Goal: Task Accomplishment & Management: Complete application form

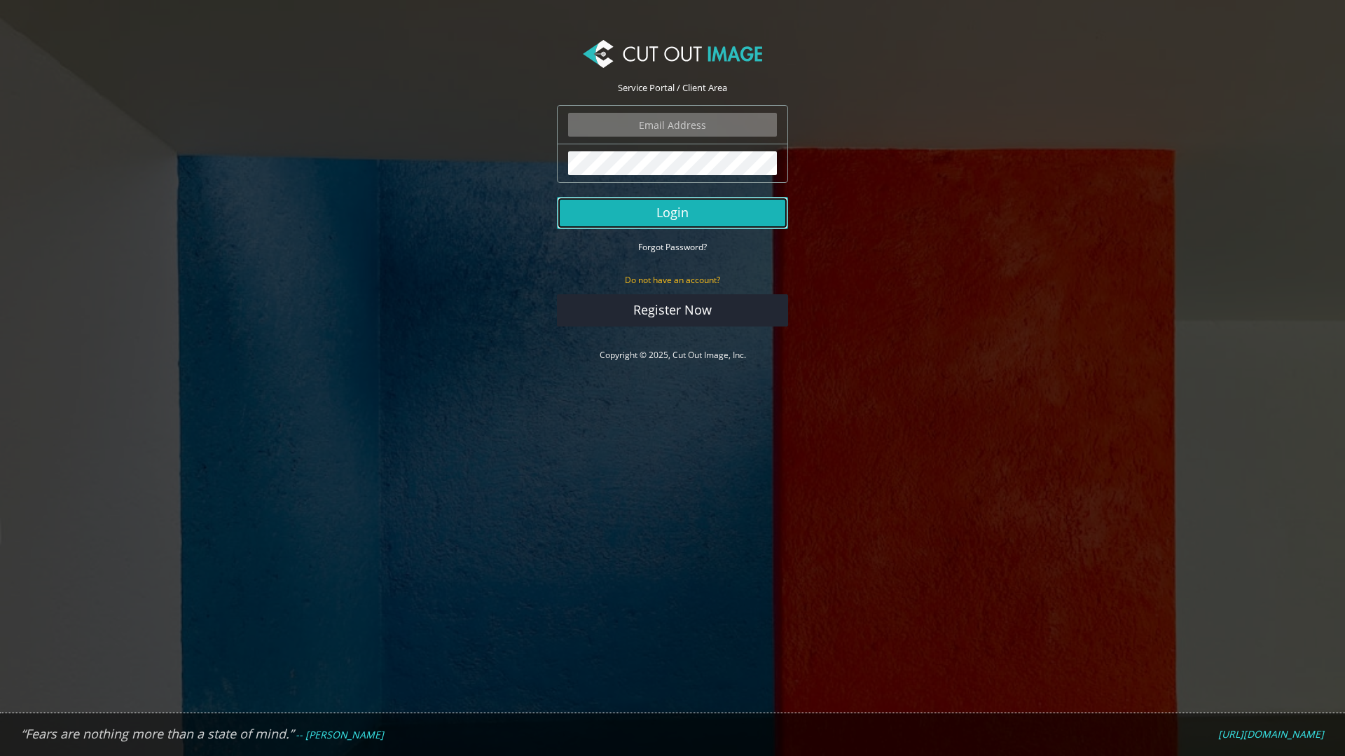
drag, startPoint x: 704, startPoint y: 211, endPoint x: 988, endPoint y: 287, distance: 294.4
click at [704, 210] on button "Login" at bounding box center [672, 213] width 231 height 32
type input "expstudios@gmail.com"
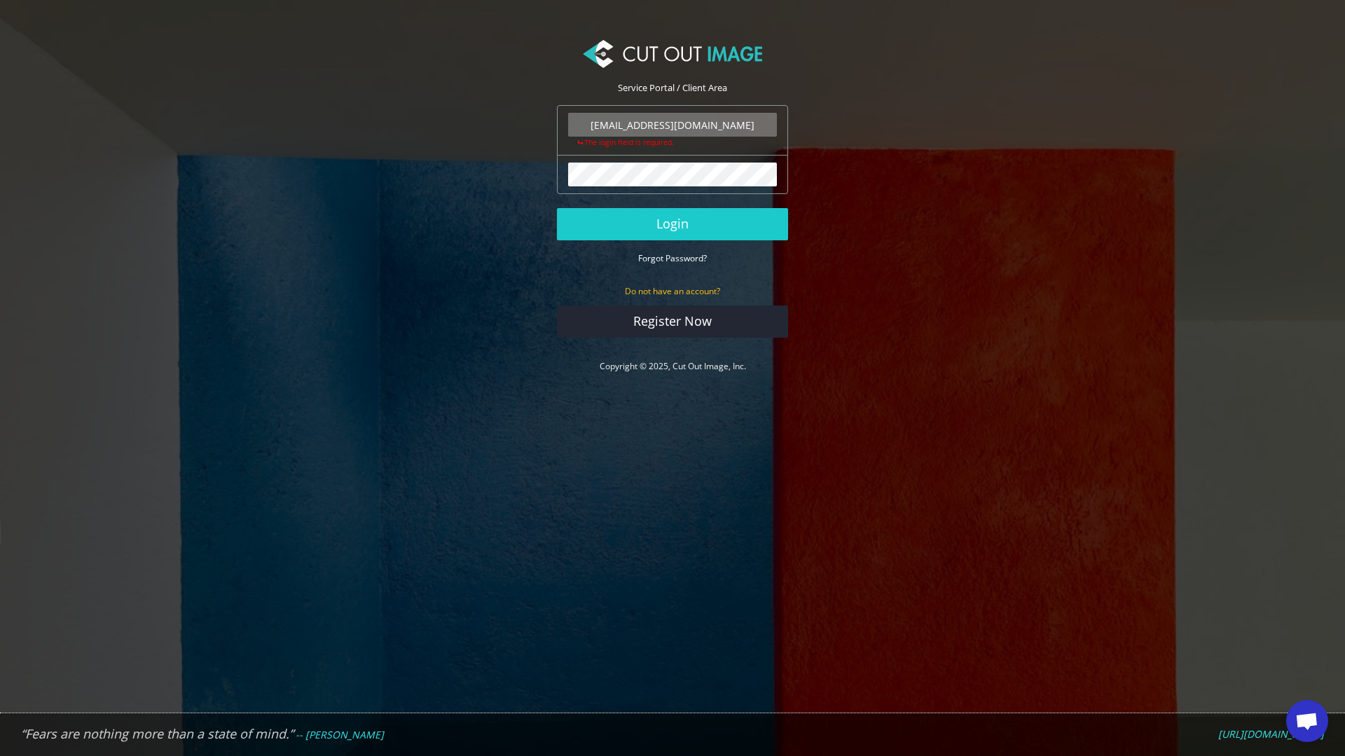
scroll to position [1997, 0]
click at [681, 224] on button "Login" at bounding box center [672, 224] width 231 height 32
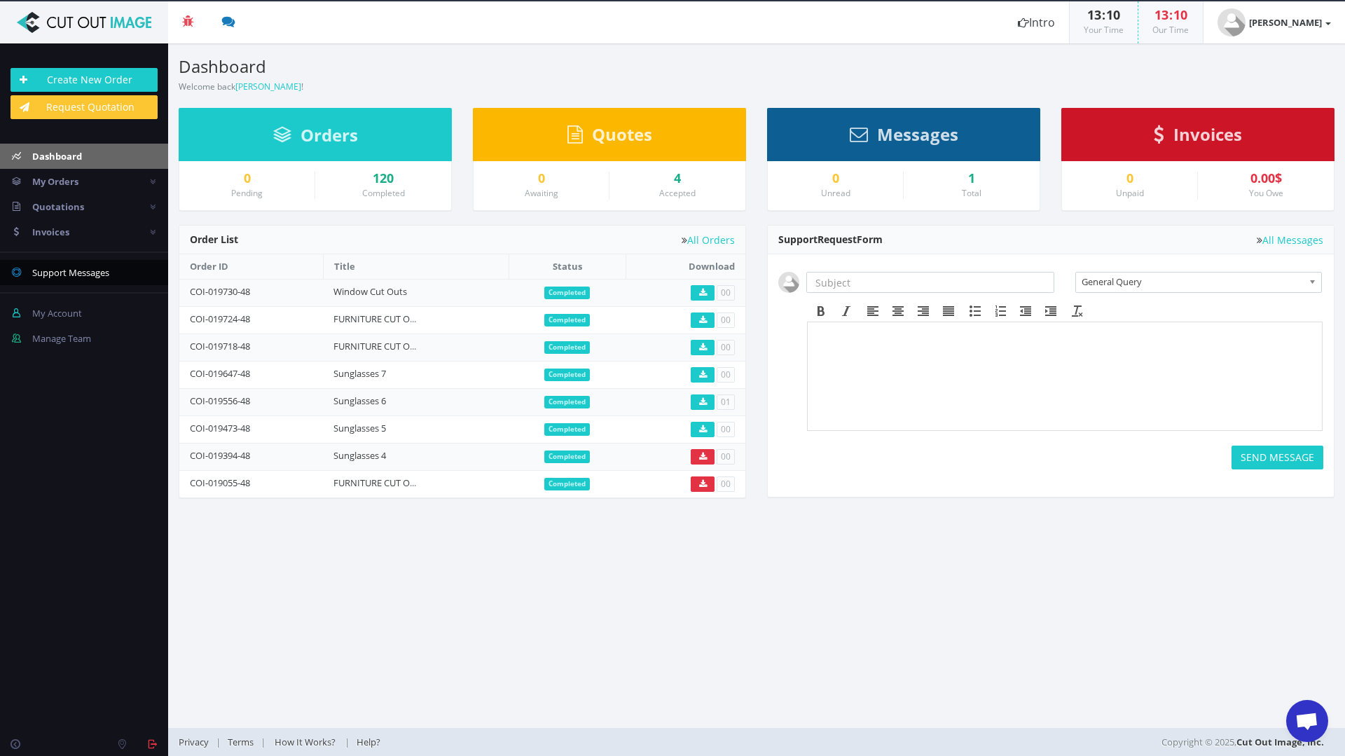
scroll to position [1997, 0]
click at [375, 318] on link "FURNITURE CUT OUTS 88" at bounding box center [386, 319] width 104 height 13
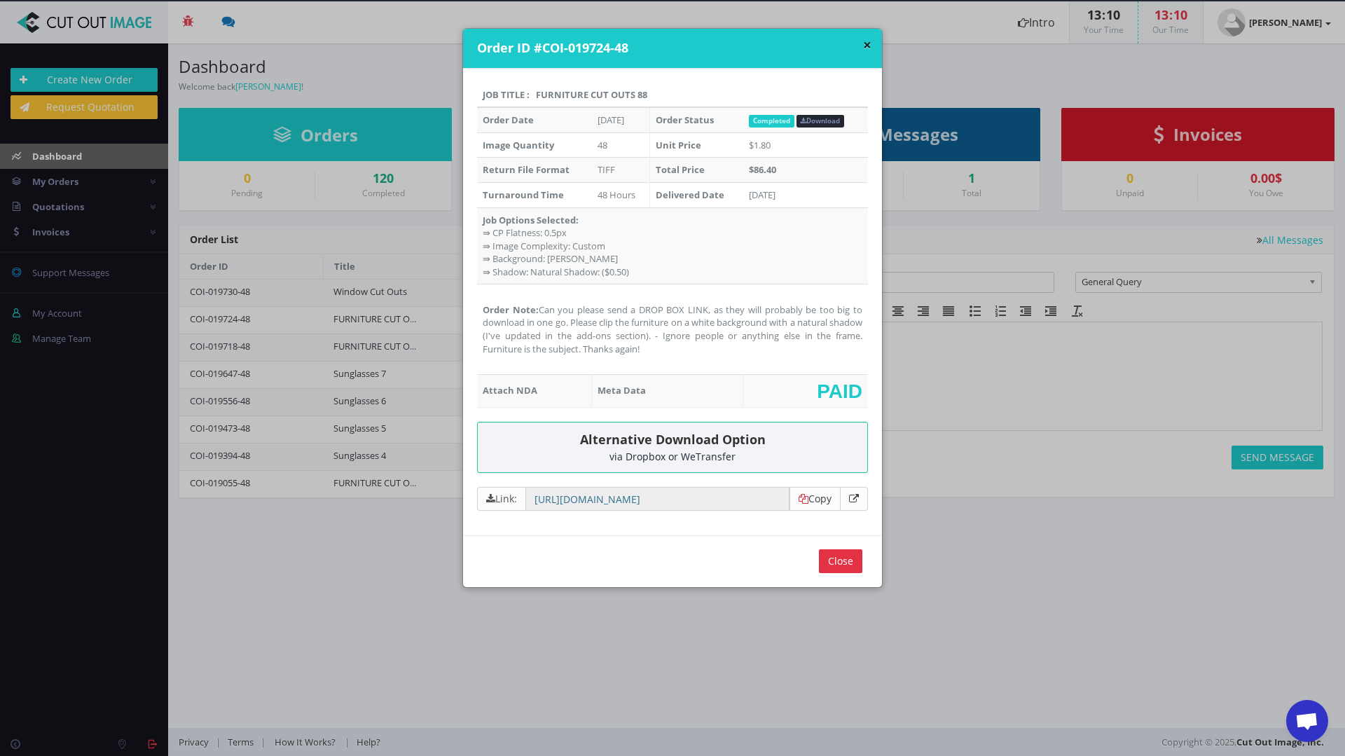
drag, startPoint x: 655, startPoint y: 94, endPoint x: 534, endPoint y: 95, distance: 121.2
click at [534, 95] on th "Job Title : FURNITURE CUT OUTS 88" at bounding box center [672, 95] width 391 height 25
copy th "FURNITURE CUT OUTS 88"
click at [838, 565] on input "Close" at bounding box center [840, 561] width 43 height 24
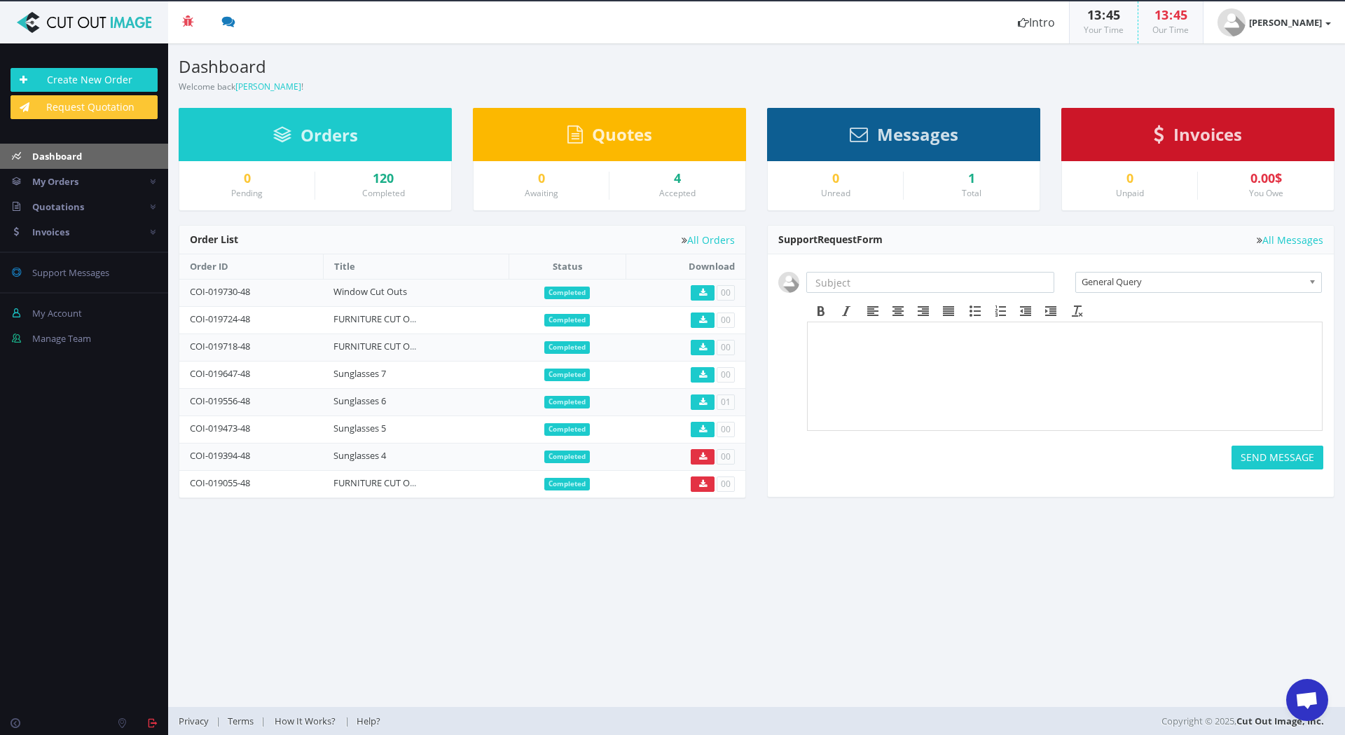
scroll to position [1997, 0]
click at [373, 319] on link "FURNITURE CUT OUTS 88" at bounding box center [386, 319] width 104 height 13
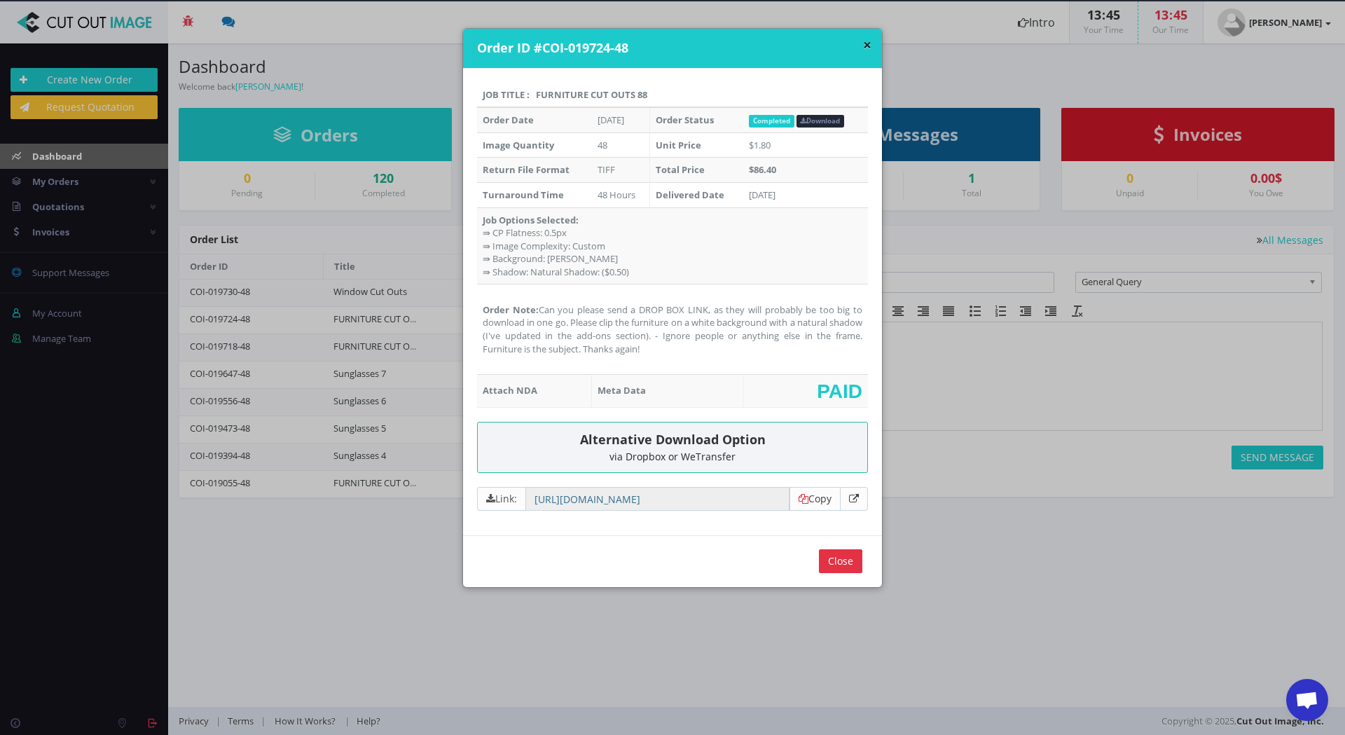
drag, startPoint x: 646, startPoint y: 93, endPoint x: 534, endPoint y: 93, distance: 112.1
click at [534, 93] on th "Job Title : FURNITURE CUT OUTS 88" at bounding box center [672, 95] width 391 height 25
copy th "FURNITURE CUT OUTS 88"
drag, startPoint x: 657, startPoint y: 345, endPoint x: 537, endPoint y: 313, distance: 123.4
click at [537, 313] on td "Order Note: Can you please send a DROP BOX LINK, as they will probably be too b…" at bounding box center [672, 329] width 391 height 90
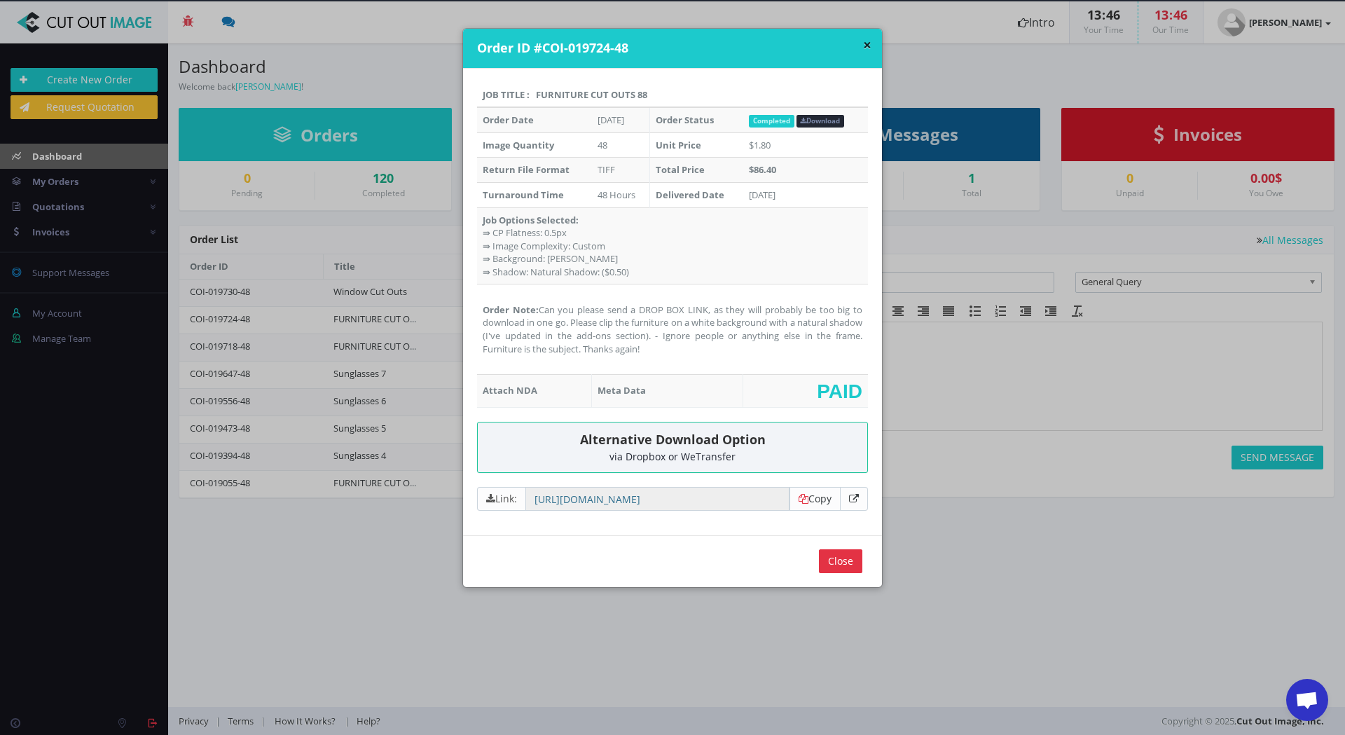
copy td "Can you please send a DROP BOX LINK, as they will probably be too big to downlo…"
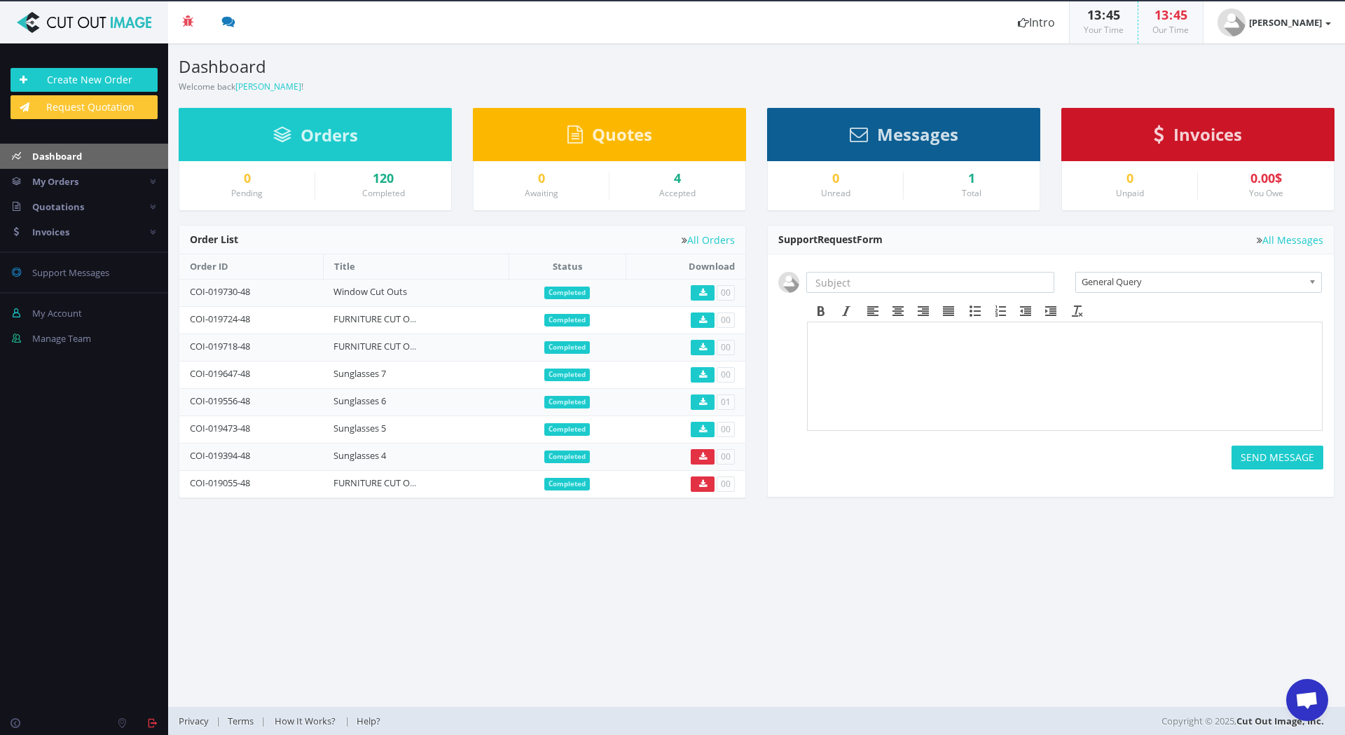
scroll to position [1997, 0]
click at [92, 76] on link "Create New Order" at bounding box center [84, 80] width 147 height 24
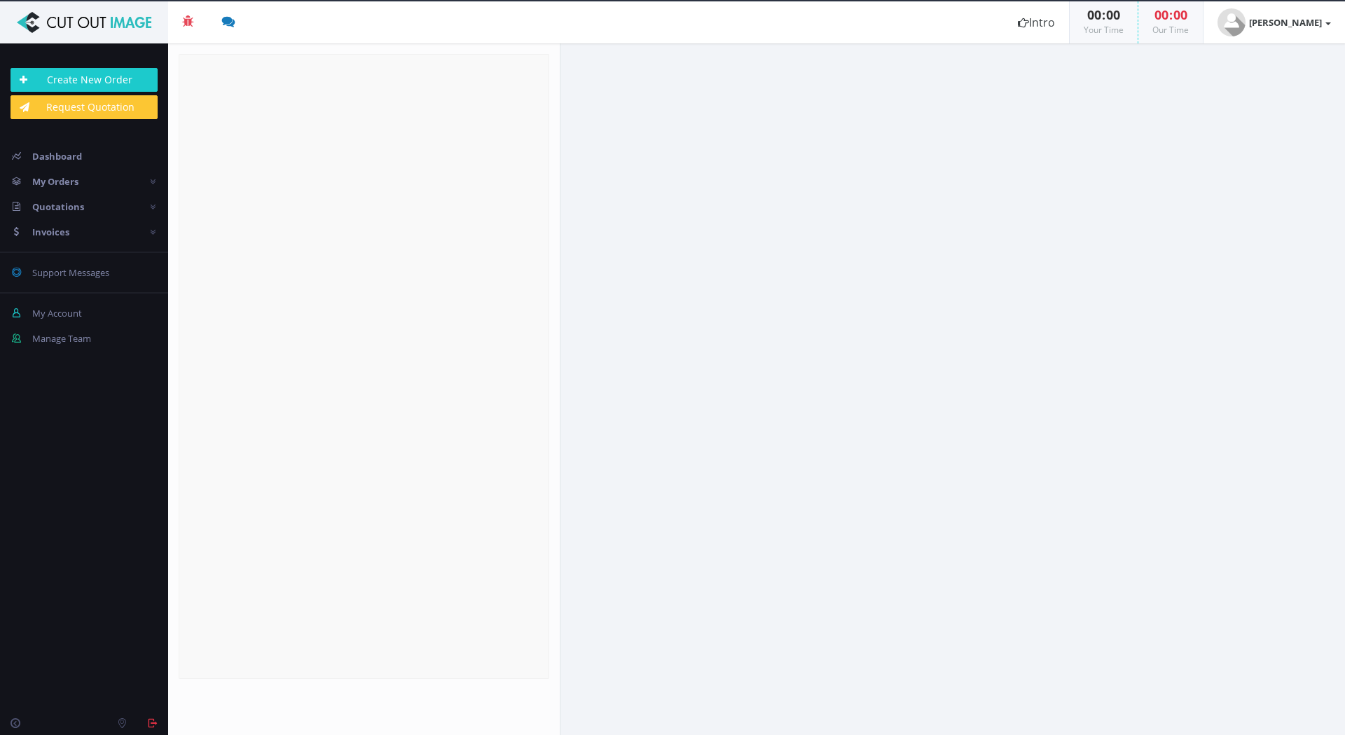
radio input "true"
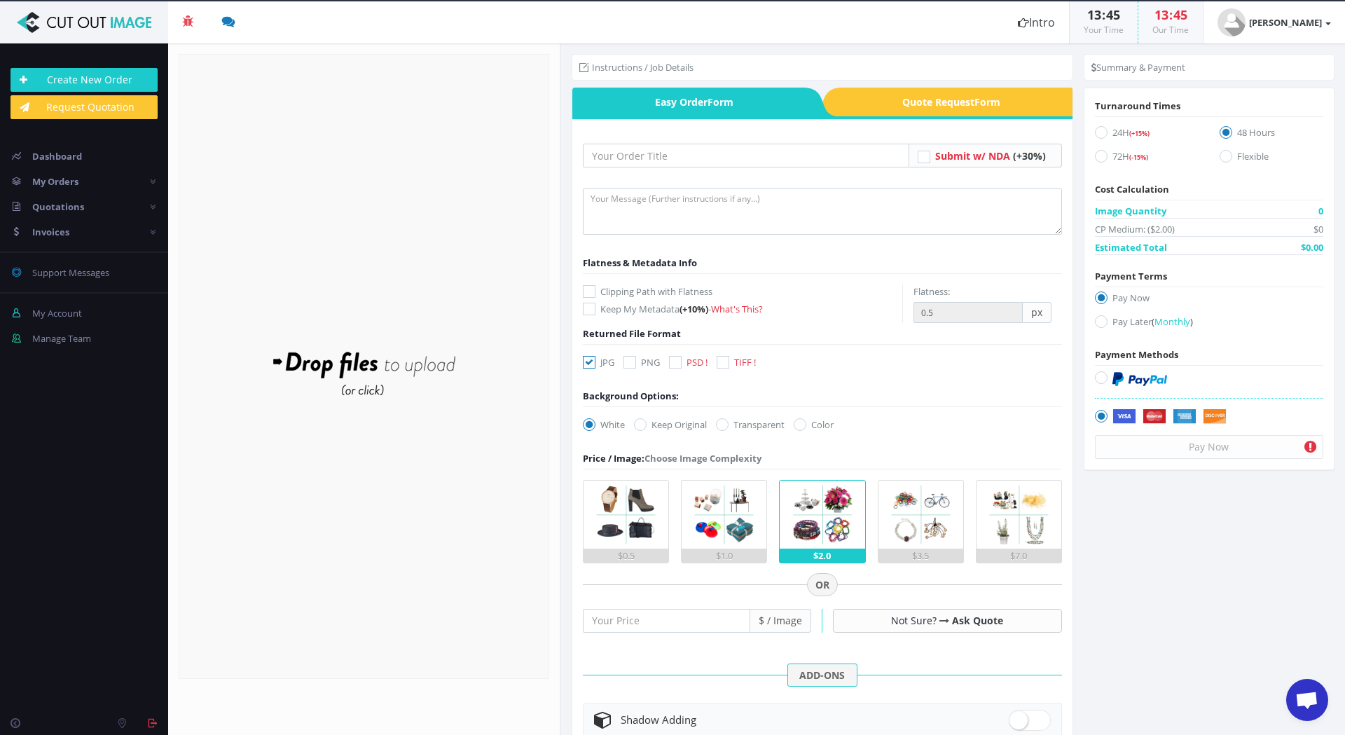
scroll to position [1997, 0]
click at [687, 162] on input "text" at bounding box center [746, 156] width 327 height 24
paste input "FURNITURE CUT OUTS 88"
type input "FURNITURE CUT OUTS 89"
click at [652, 207] on textarea at bounding box center [822, 211] width 479 height 46
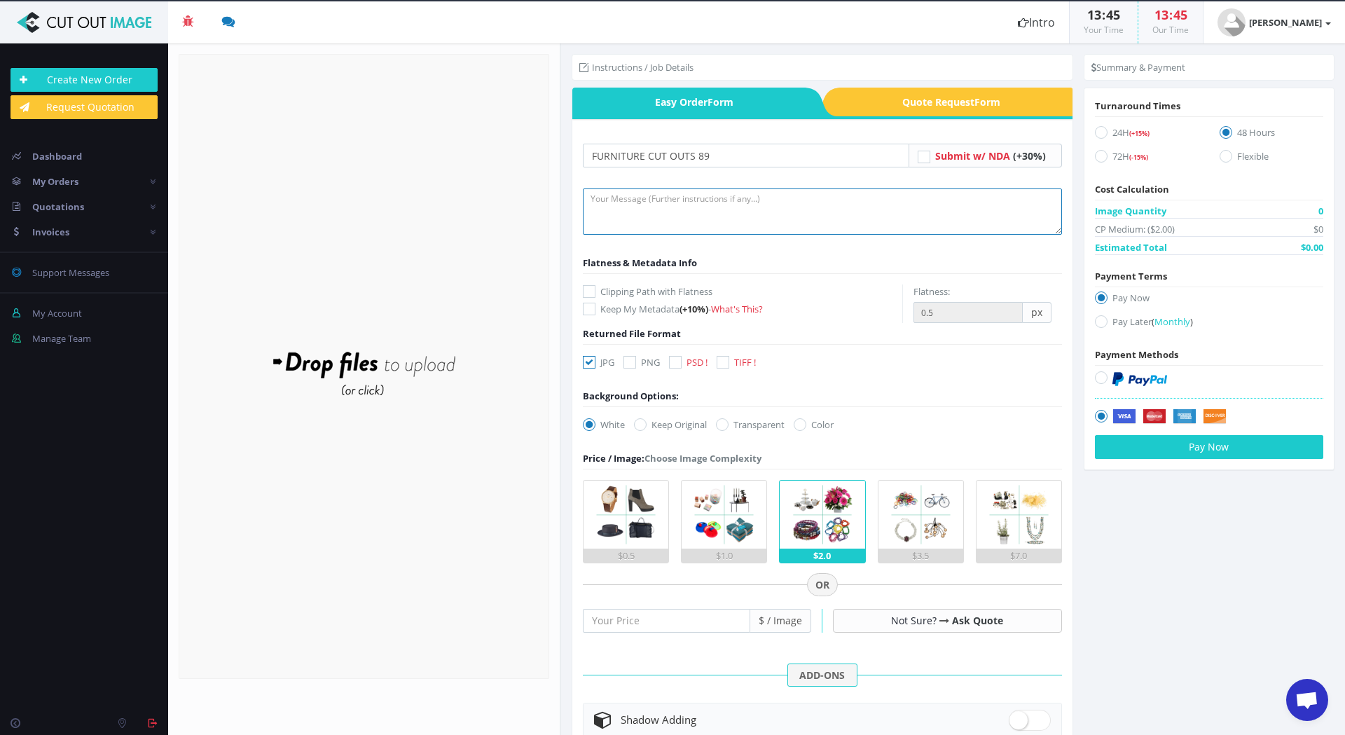
paste textarea "Can you please send a DROP BOX LINK, as they will probably be too big to downlo…"
type textarea "Can you please send a DROP BOX LINK, as they will probably be too big to downlo…"
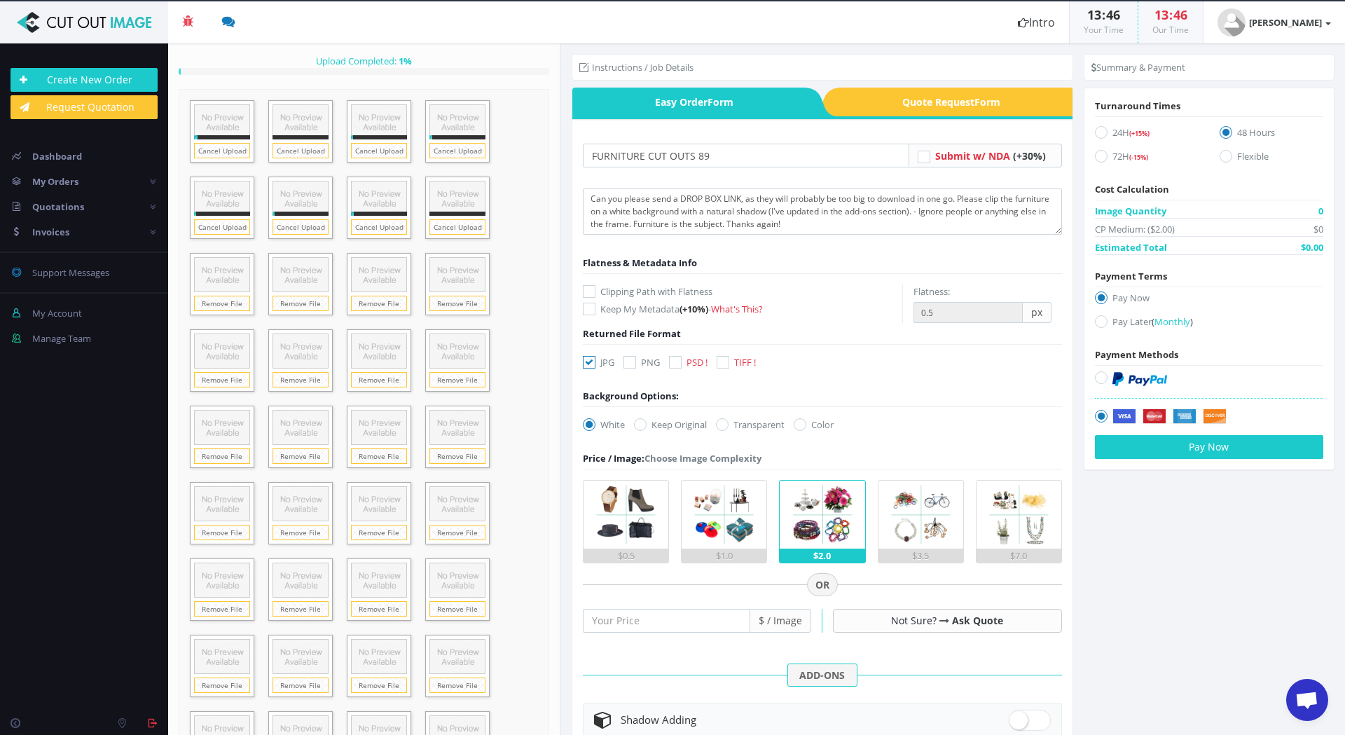
click at [589, 292] on icon at bounding box center [589, 291] width 13 height 13
click at [589, 292] on input "Clipping Path with Flatness" at bounding box center [591, 291] width 9 height 9
checkbox input "true"
click at [721, 361] on icon at bounding box center [723, 362] width 13 height 13
click at [721, 361] on input "TIFF !" at bounding box center [724, 362] width 9 height 9
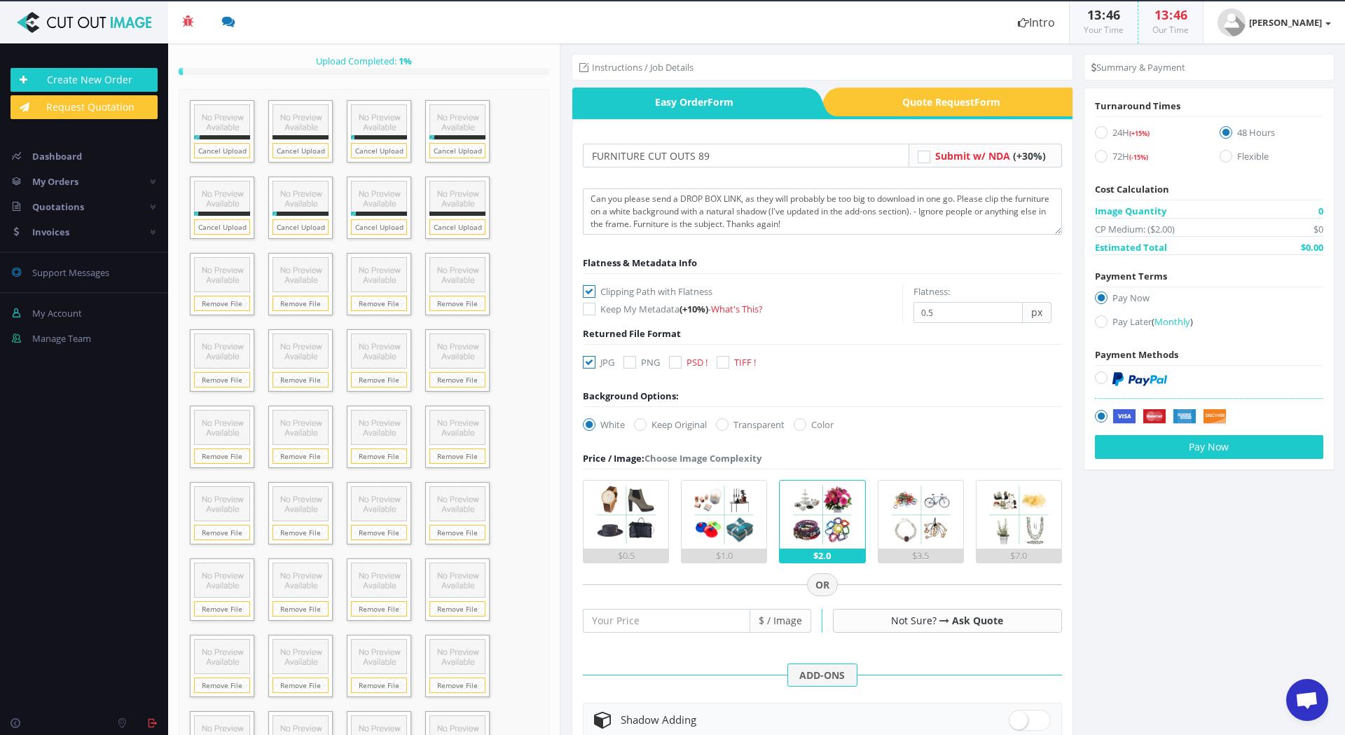
checkbox input "true"
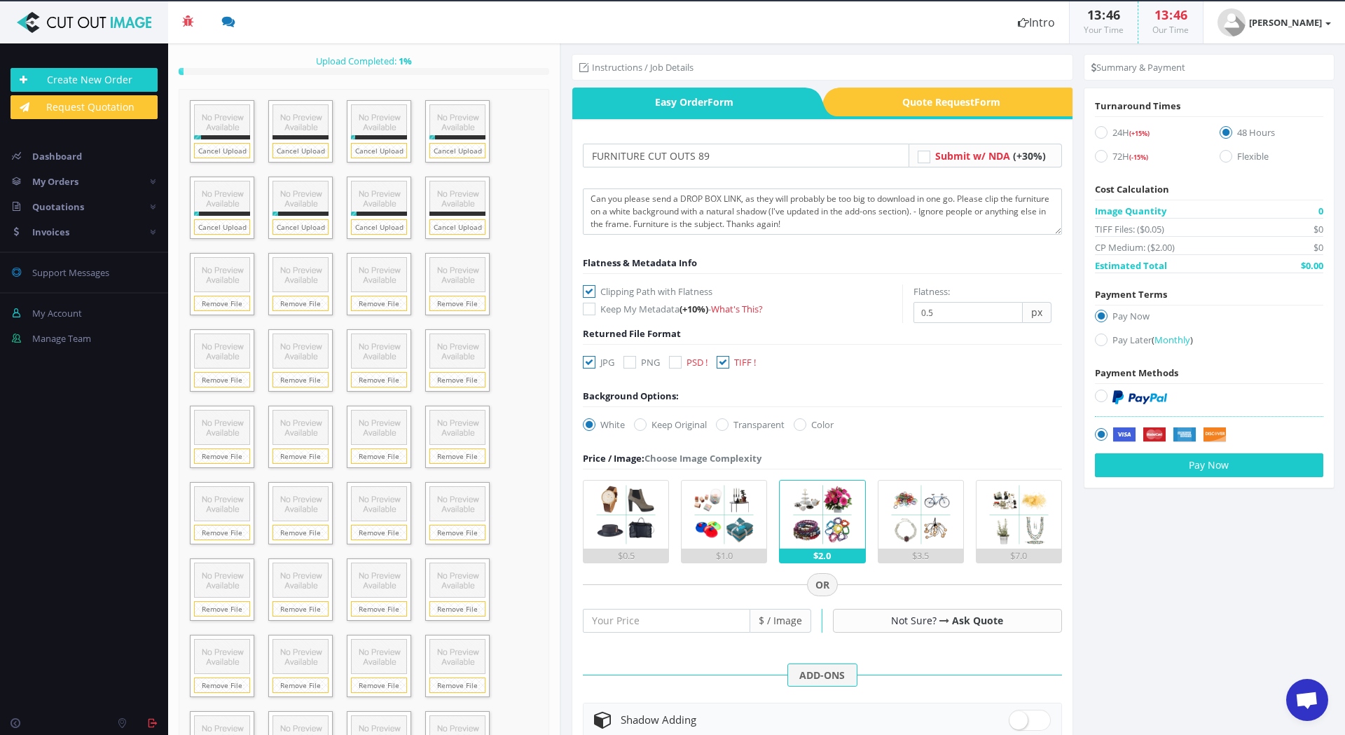
drag, startPoint x: 589, startPoint y: 362, endPoint x: 710, endPoint y: 406, distance: 129.3
click at [589, 362] on icon at bounding box center [589, 362] width 13 height 13
click at [589, 362] on input "JPG" at bounding box center [591, 362] width 9 height 9
checkbox input "false"
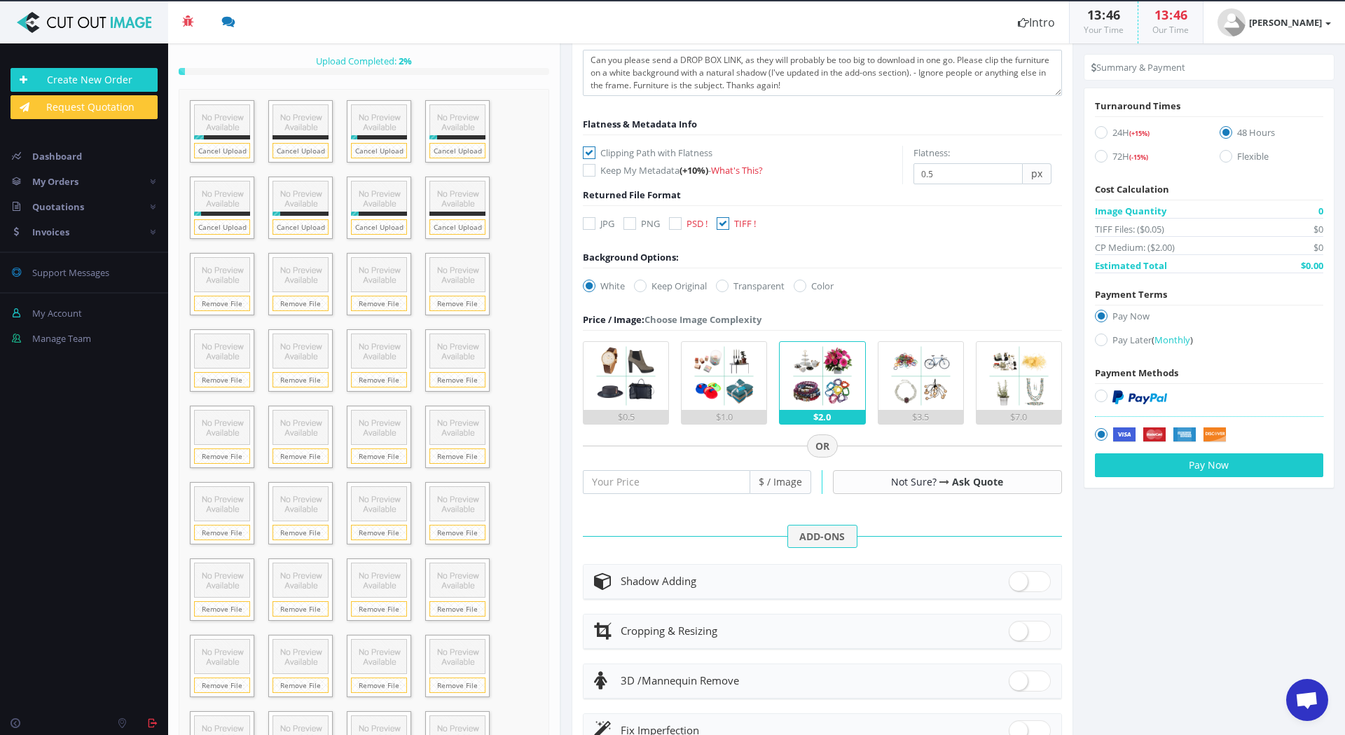
scroll to position [140, 0]
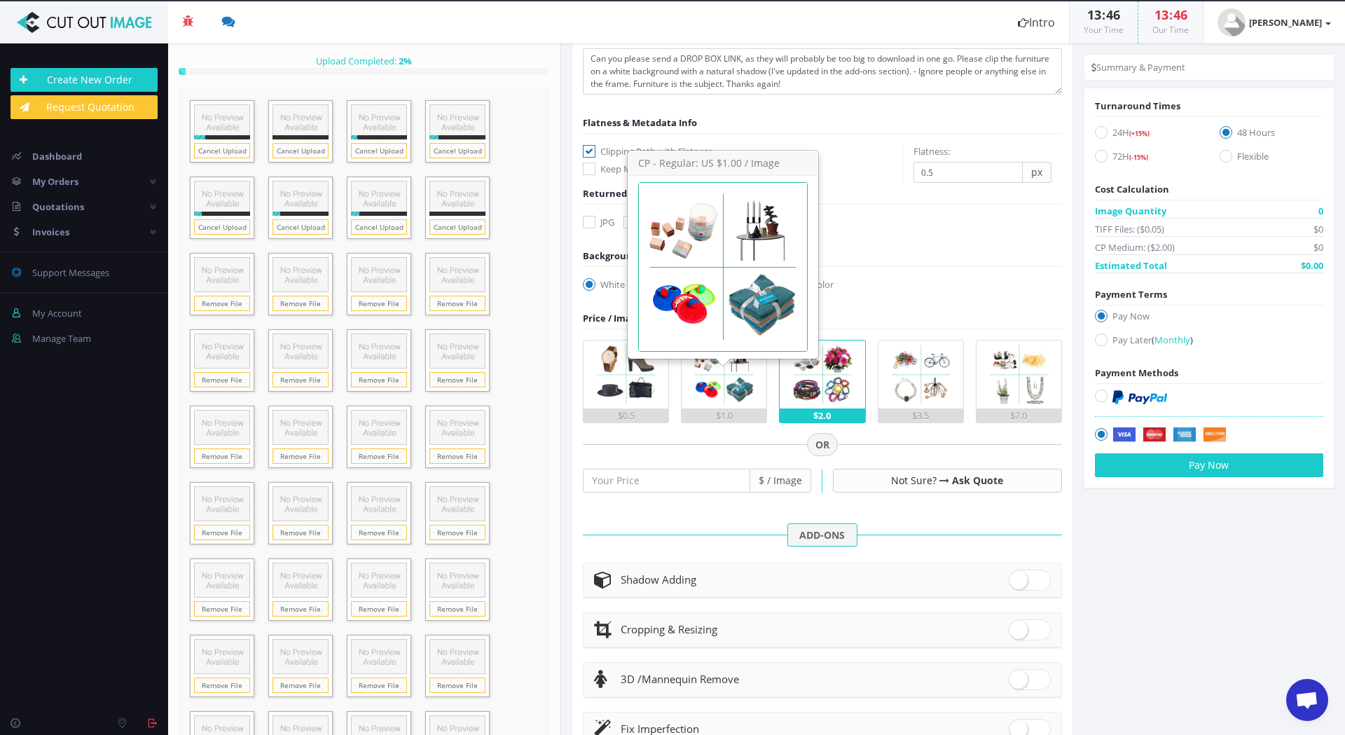
click at [732, 377] on img at bounding box center [724, 375] width 68 height 68
click at [0, 0] on input "$1.0" at bounding box center [0, 0] width 0 height 0
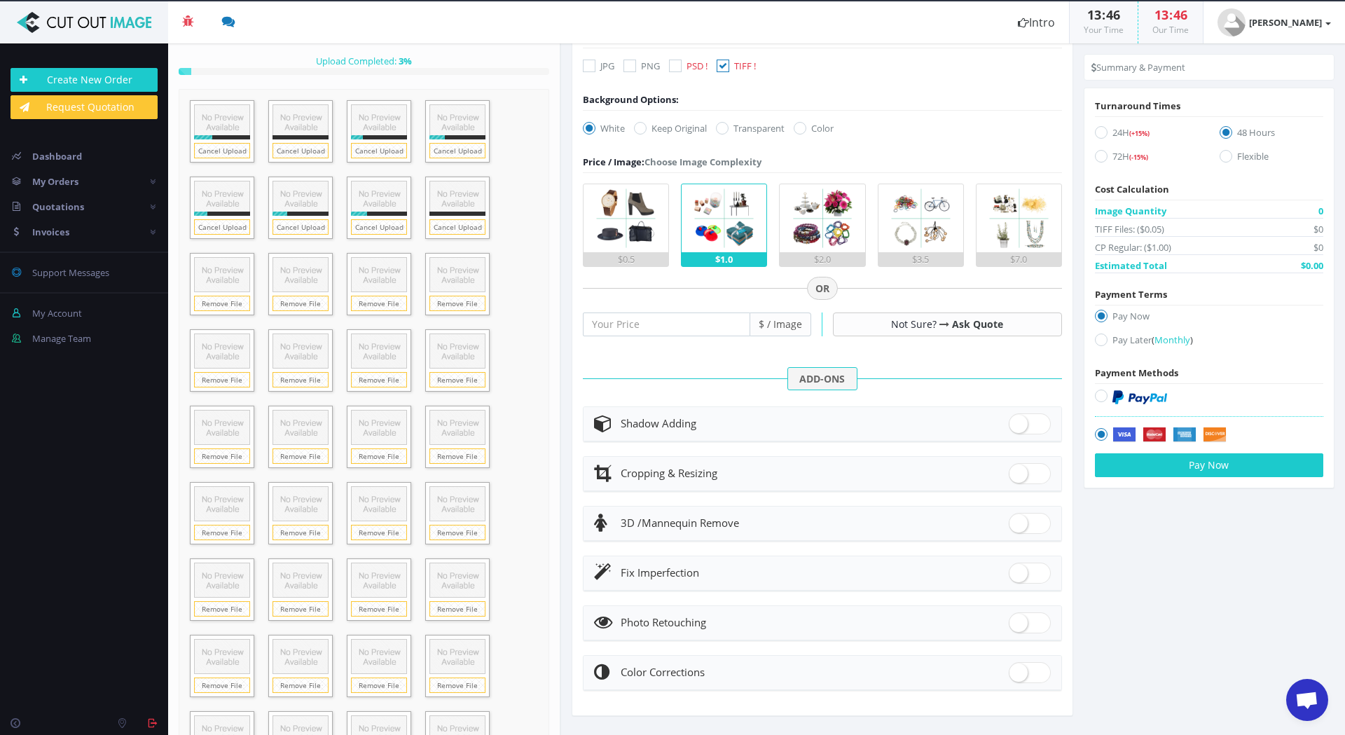
scroll to position [301, 0]
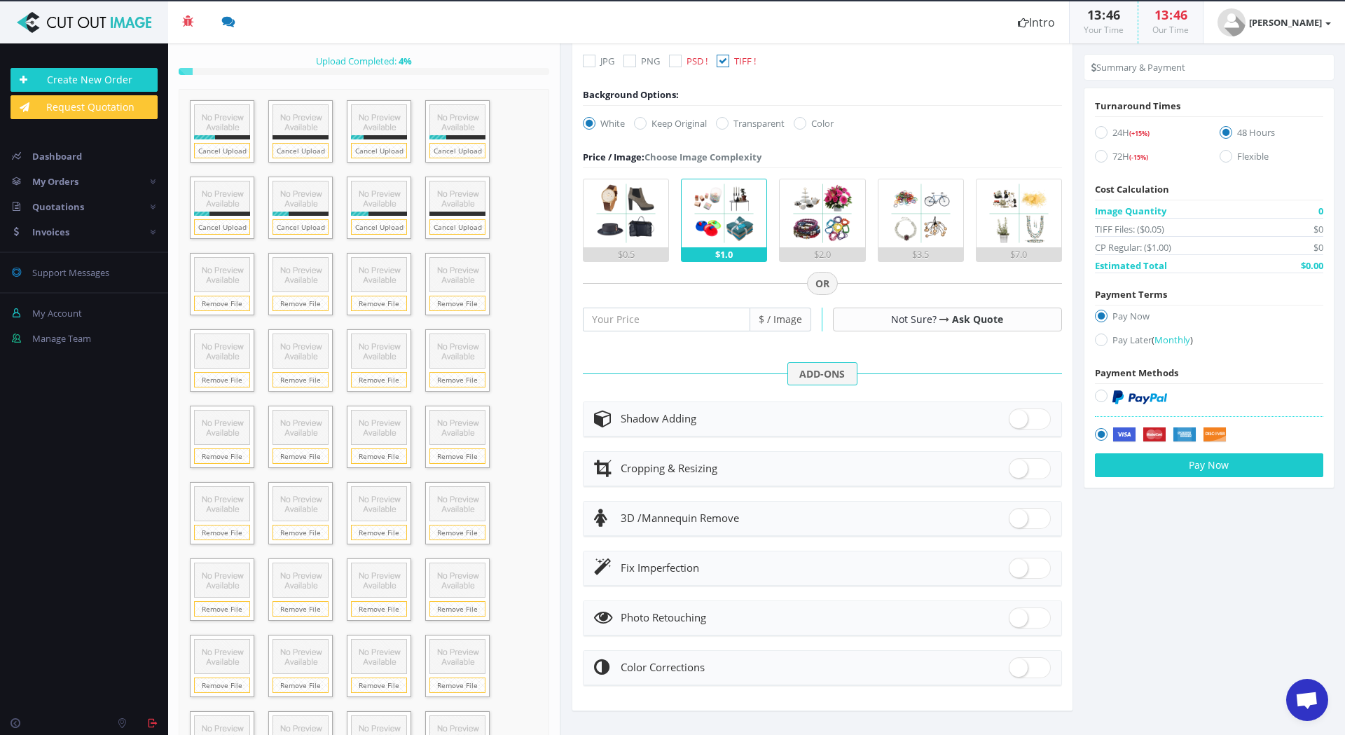
click at [1032, 418] on span at bounding box center [1030, 419] width 42 height 21
click at [1018, 418] on input "checkbox" at bounding box center [1013, 415] width 9 height 9
checkbox input "true"
radio input "true"
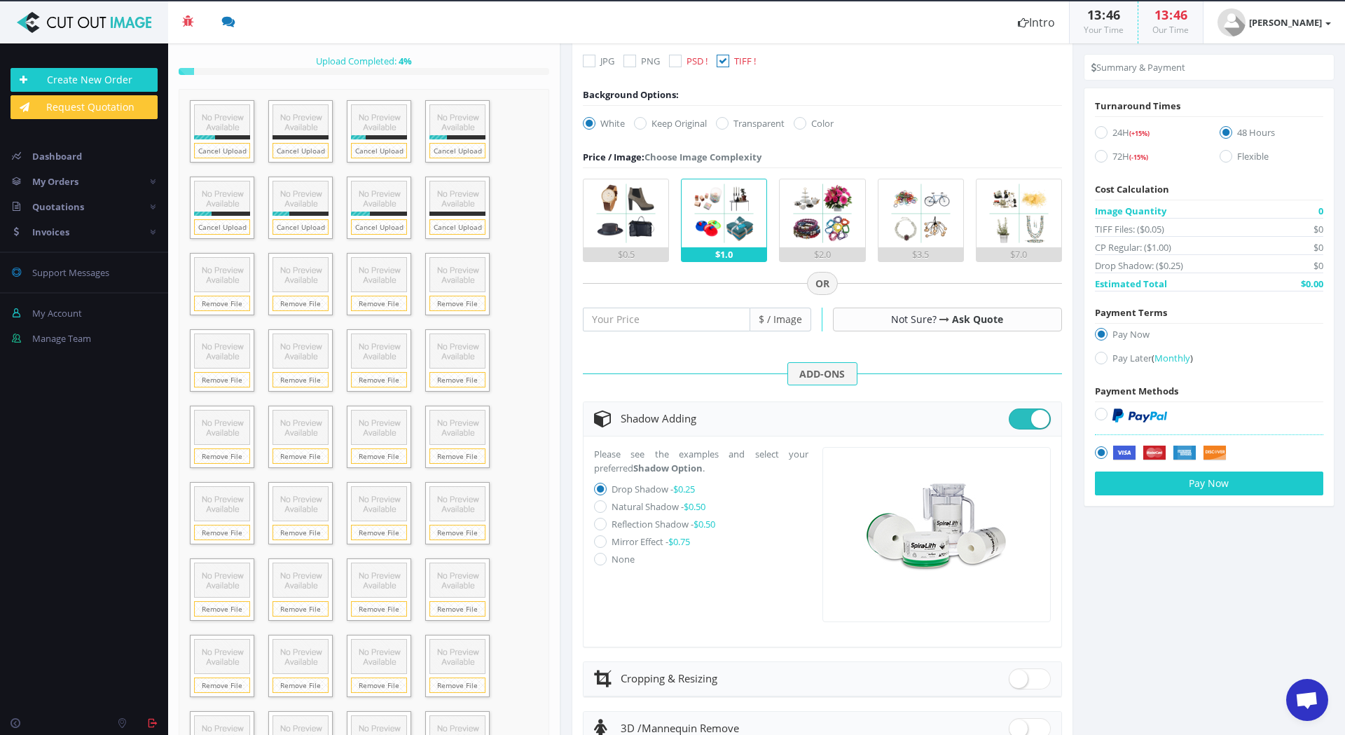
click at [602, 507] on icon at bounding box center [600, 506] width 13 height 13
click at [602, 507] on input "Natural Shadow - $0.50" at bounding box center [602, 506] width 9 height 9
radio input "true"
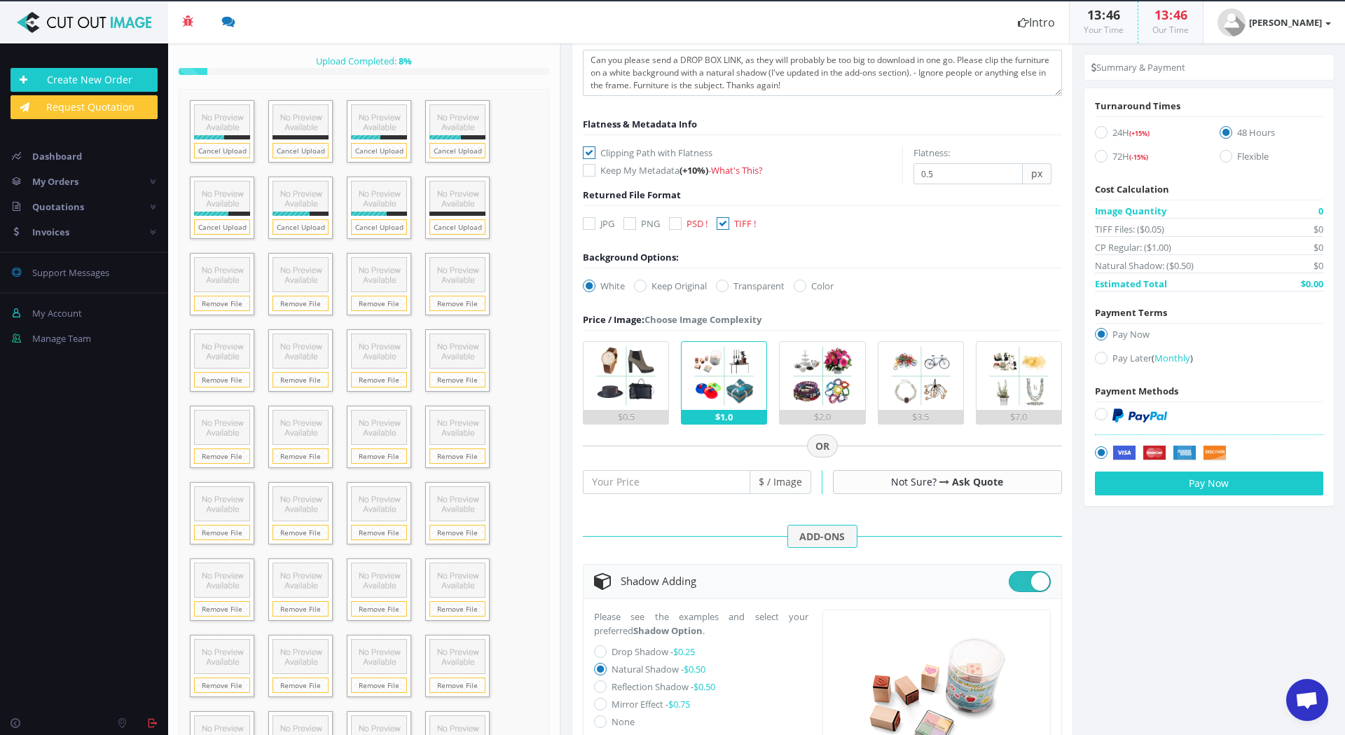
scroll to position [161, 0]
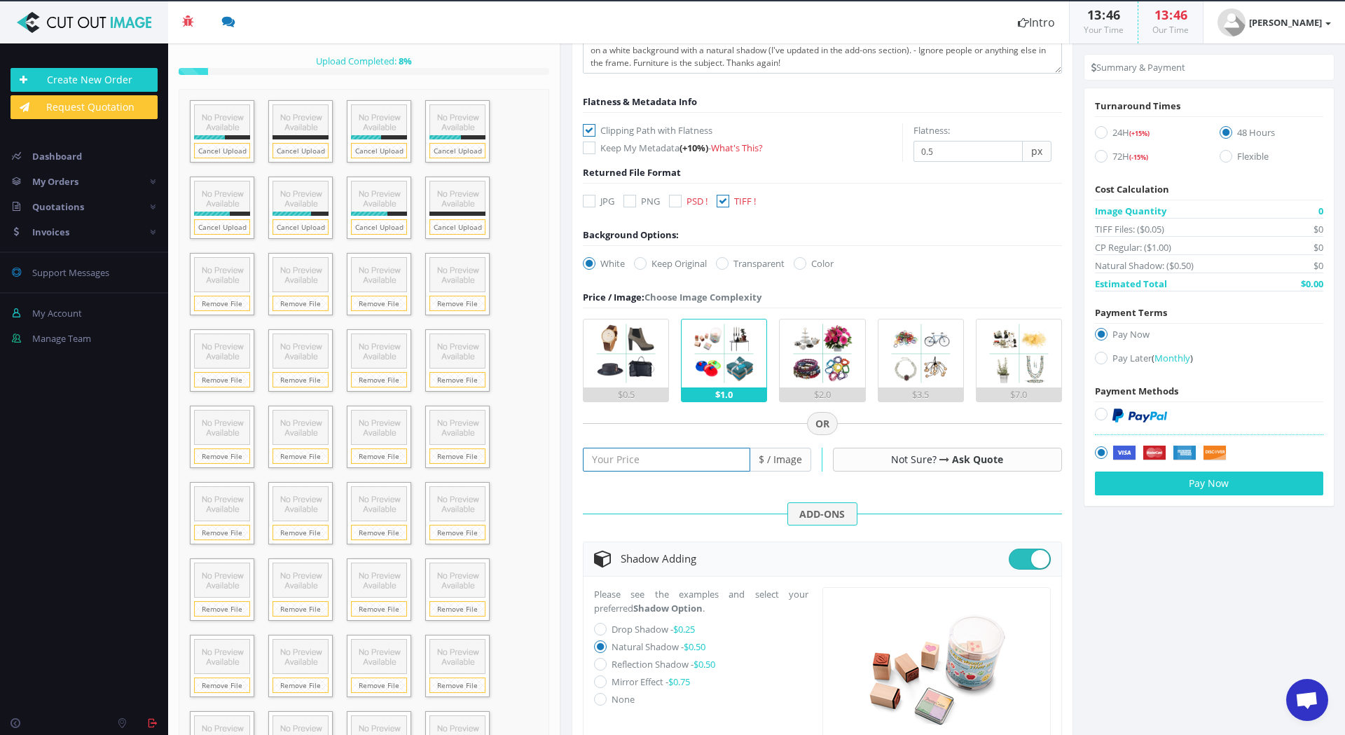
click at [687, 462] on input "number" at bounding box center [666, 460] width 167 height 24
drag, startPoint x: 617, startPoint y: 456, endPoint x: 584, endPoint y: 464, distance: 33.1
click at [584, 464] on input "0.5" at bounding box center [666, 460] width 167 height 24
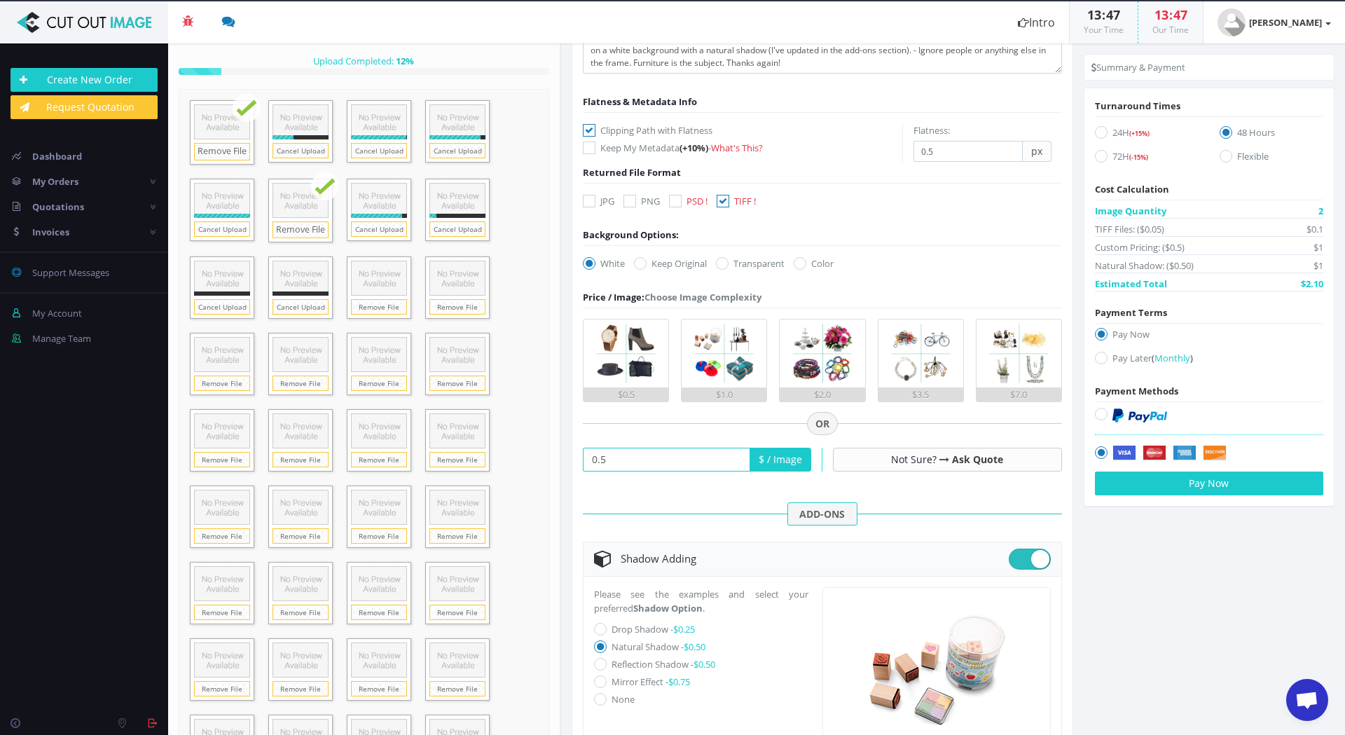
click at [614, 460] on input "0.5" at bounding box center [666, 460] width 167 height 24
drag, startPoint x: 629, startPoint y: 458, endPoint x: 588, endPoint y: 459, distance: 41.3
click at [588, 459] on input "0.5" at bounding box center [666, 460] width 167 height 24
type input "1.25"
click at [665, 498] on div at bounding box center [822, 468] width 479 height 62
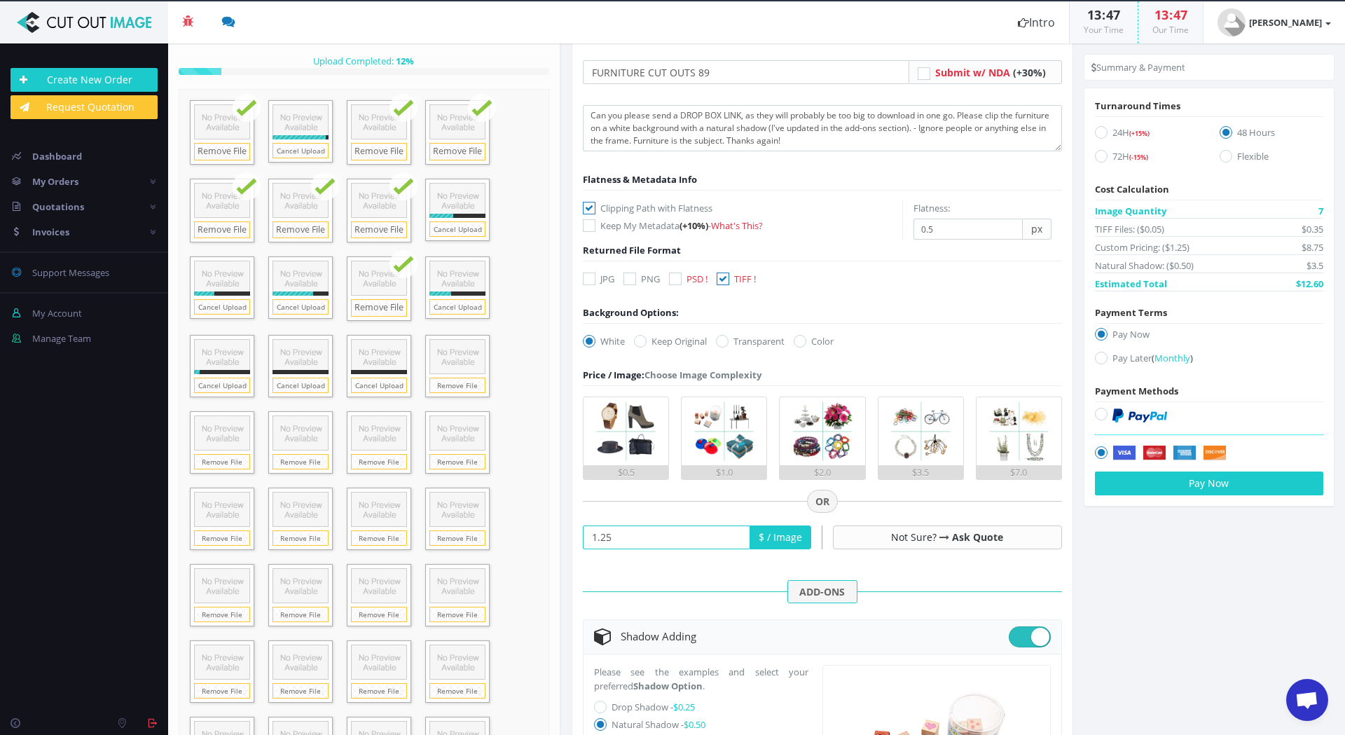
scroll to position [21, 0]
